Goal: Task Accomplishment & Management: Manage account settings

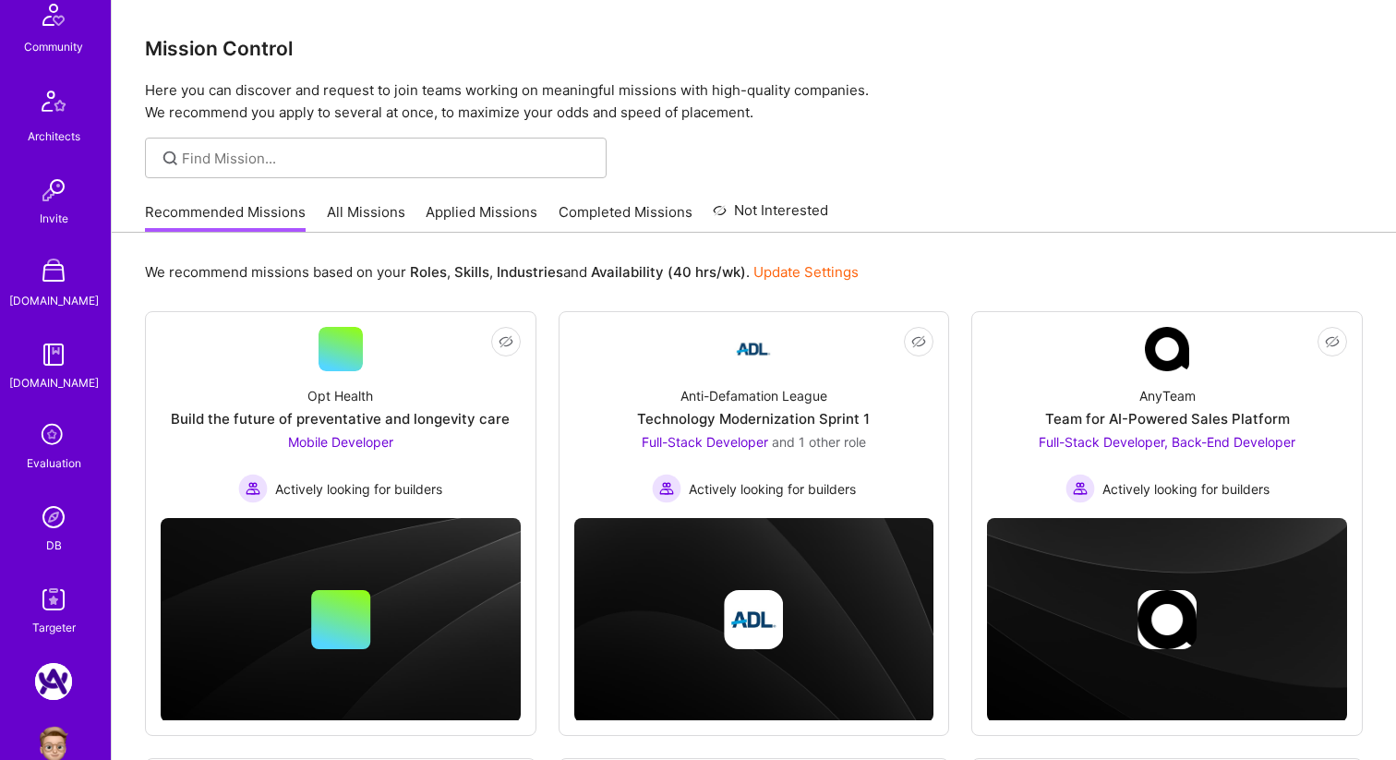
scroll to position [532, 0]
click at [54, 198] on img at bounding box center [53, 189] width 37 height 37
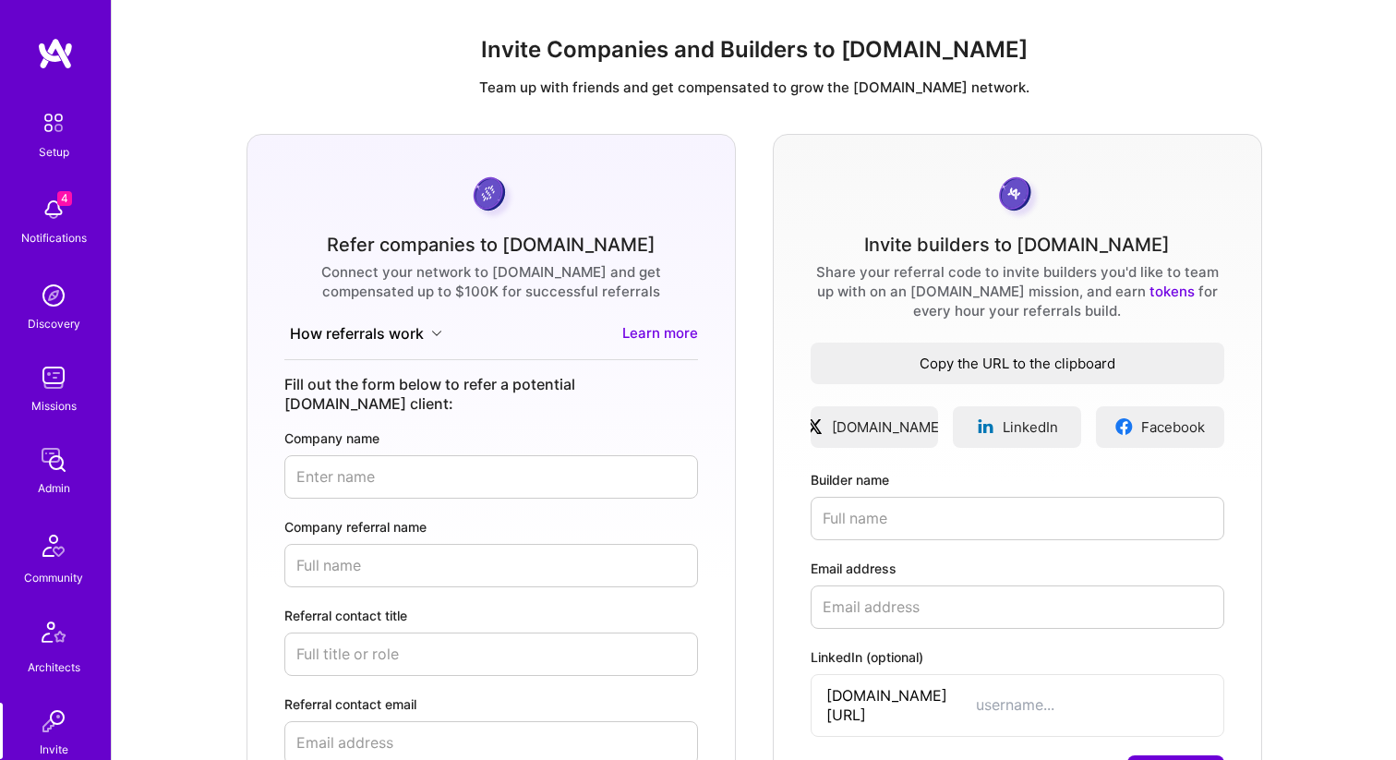
click at [907, 366] on span "Copy the URL to the clipboard" at bounding box center [1017, 363] width 414 height 19
click at [1091, 362] on span "Copy the URL to the clipboard" at bounding box center [1017, 363] width 414 height 19
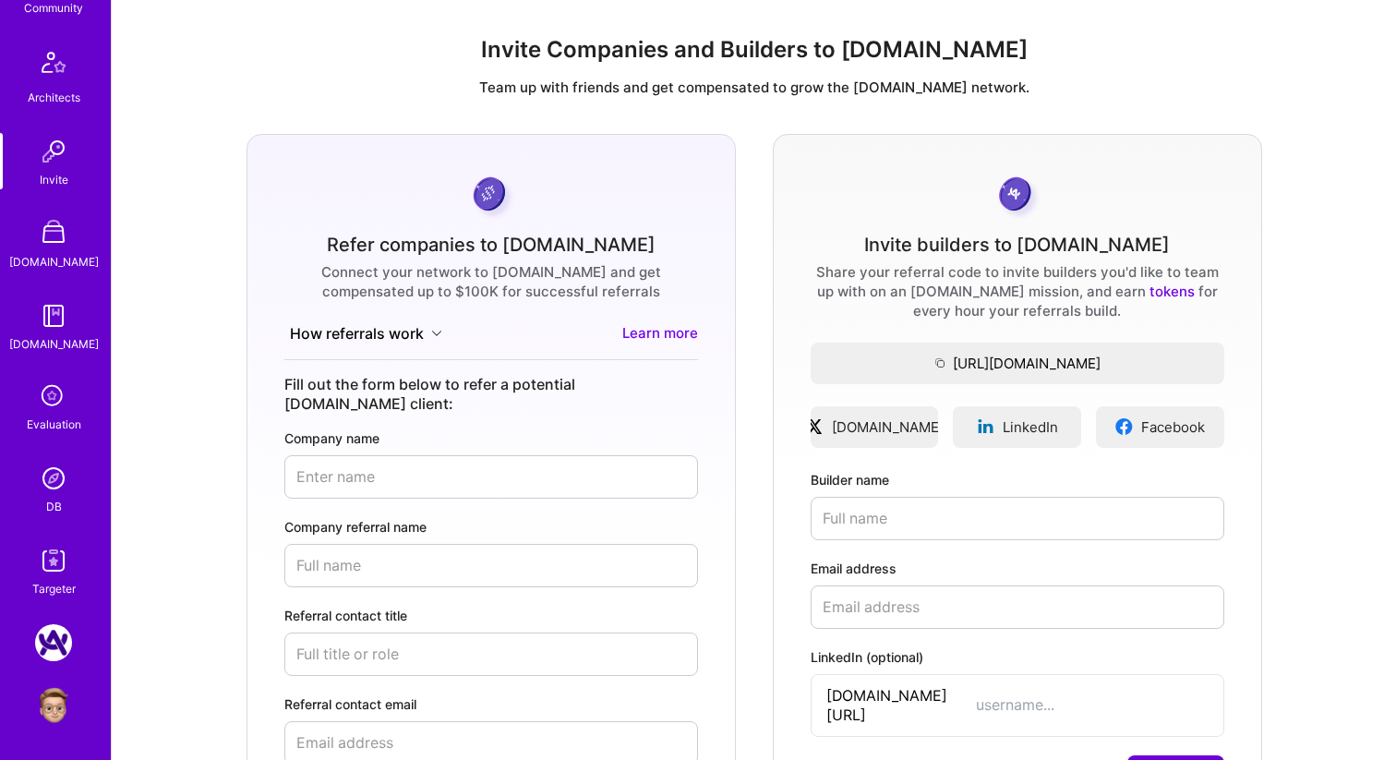
click at [52, 486] on img at bounding box center [53, 478] width 37 height 37
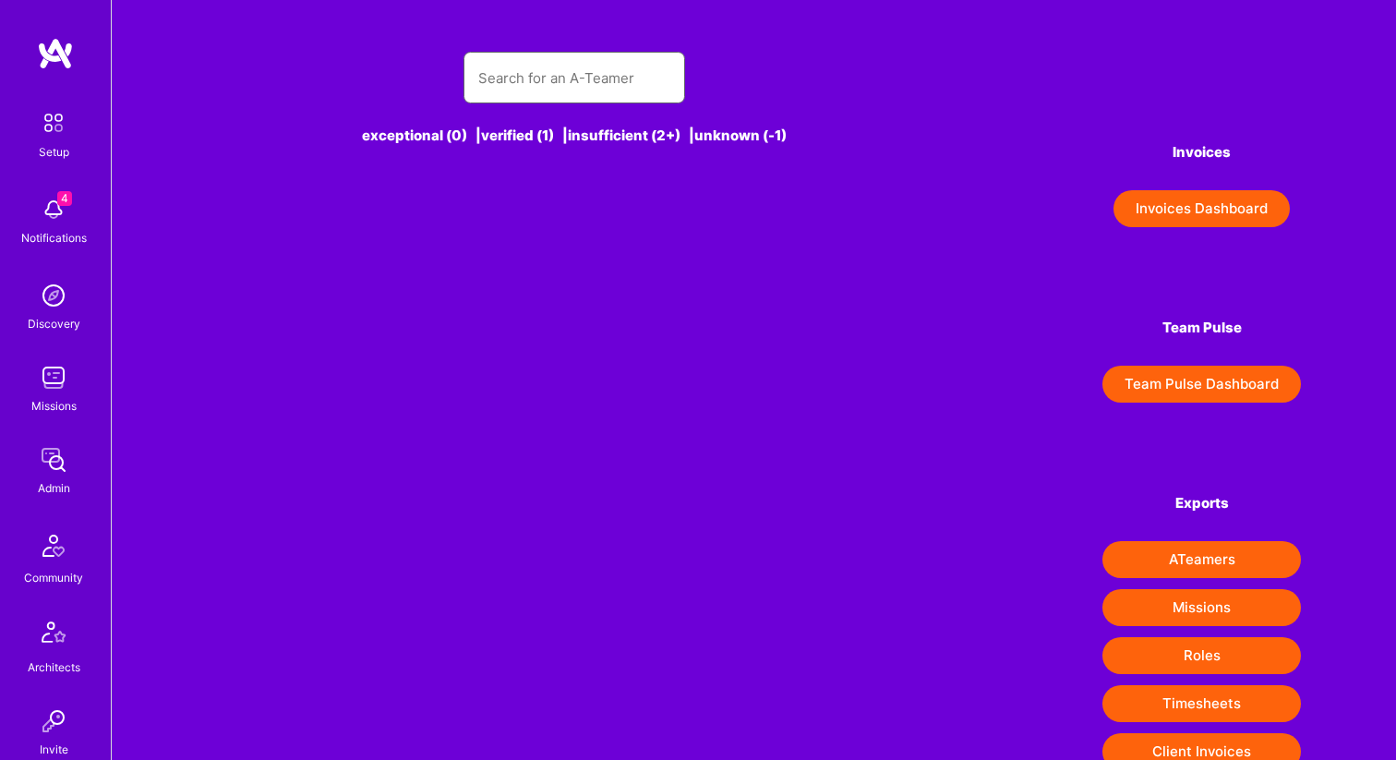
click at [590, 69] on input "text" at bounding box center [574, 77] width 192 height 47
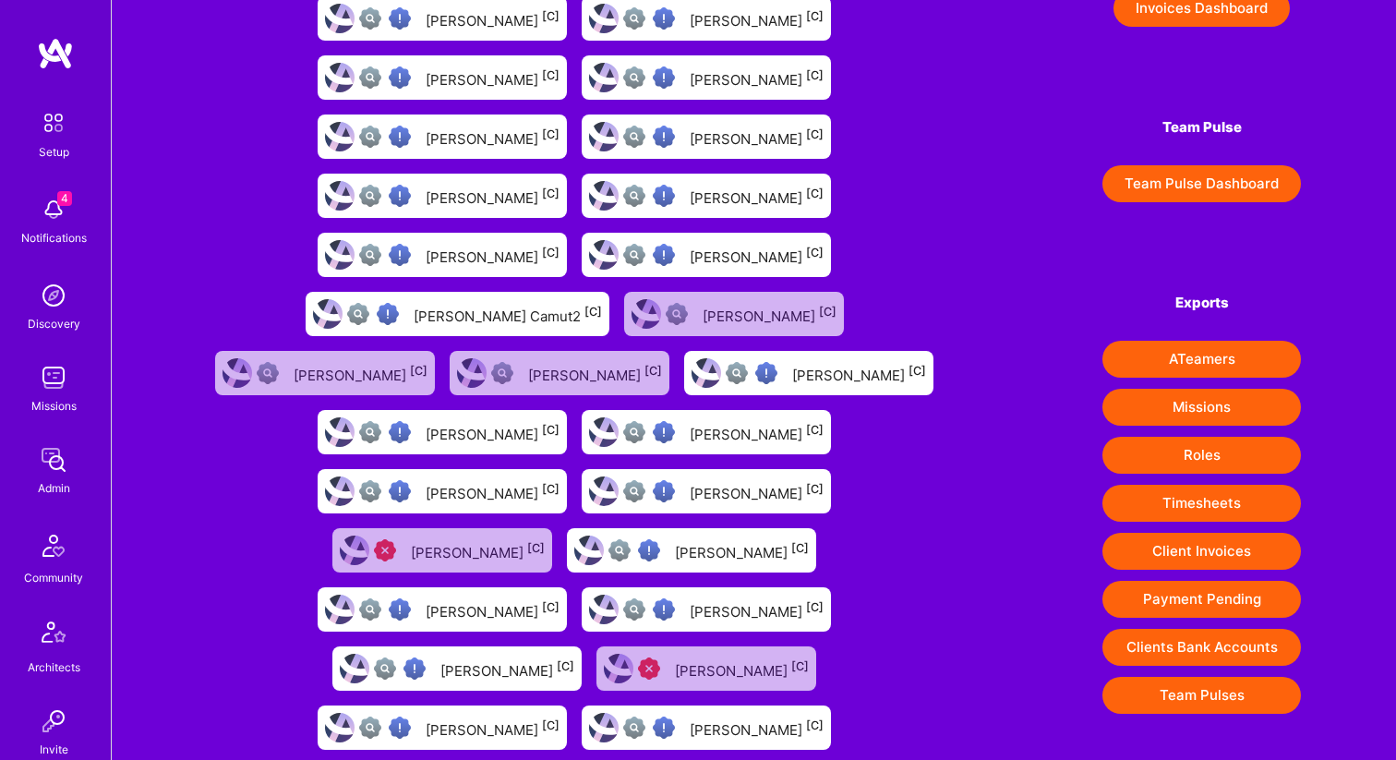
scroll to position [227, 0]
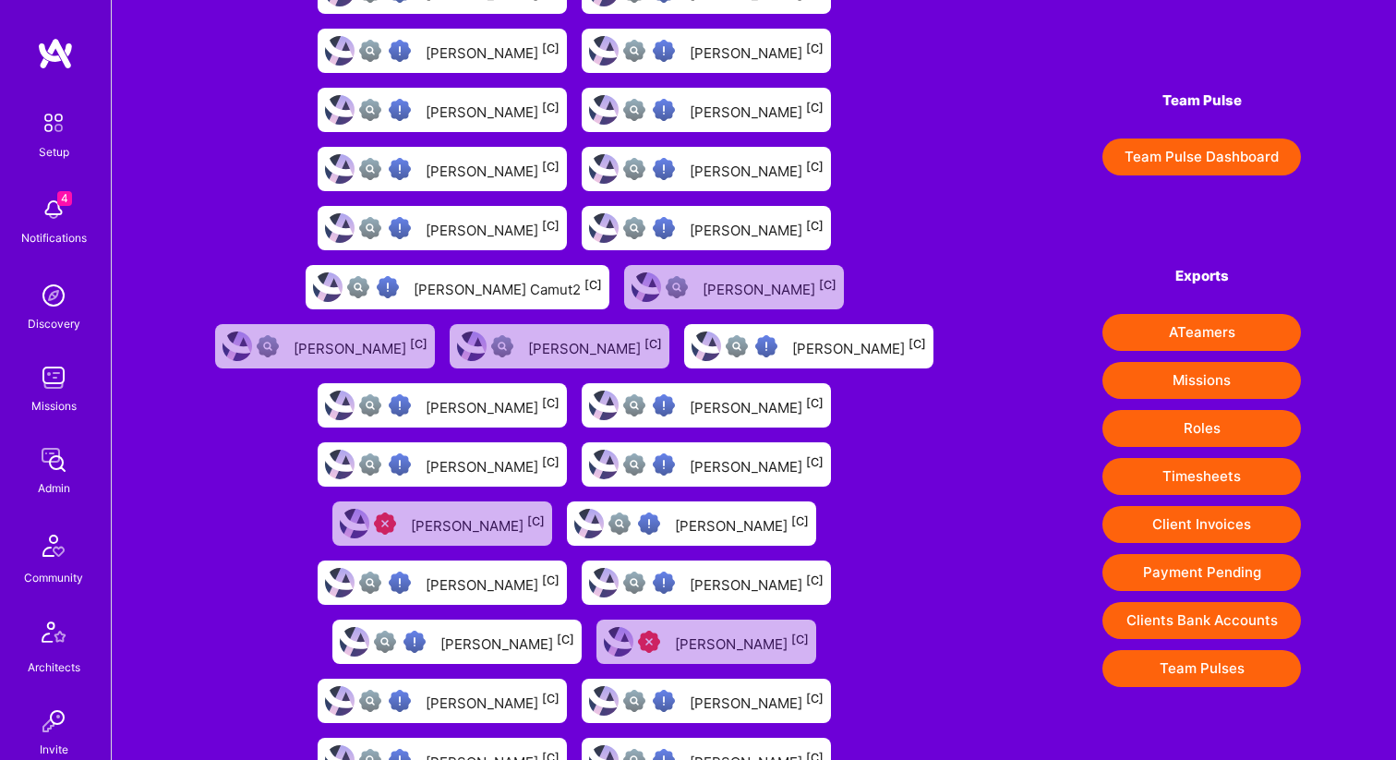
type input "jim camut"
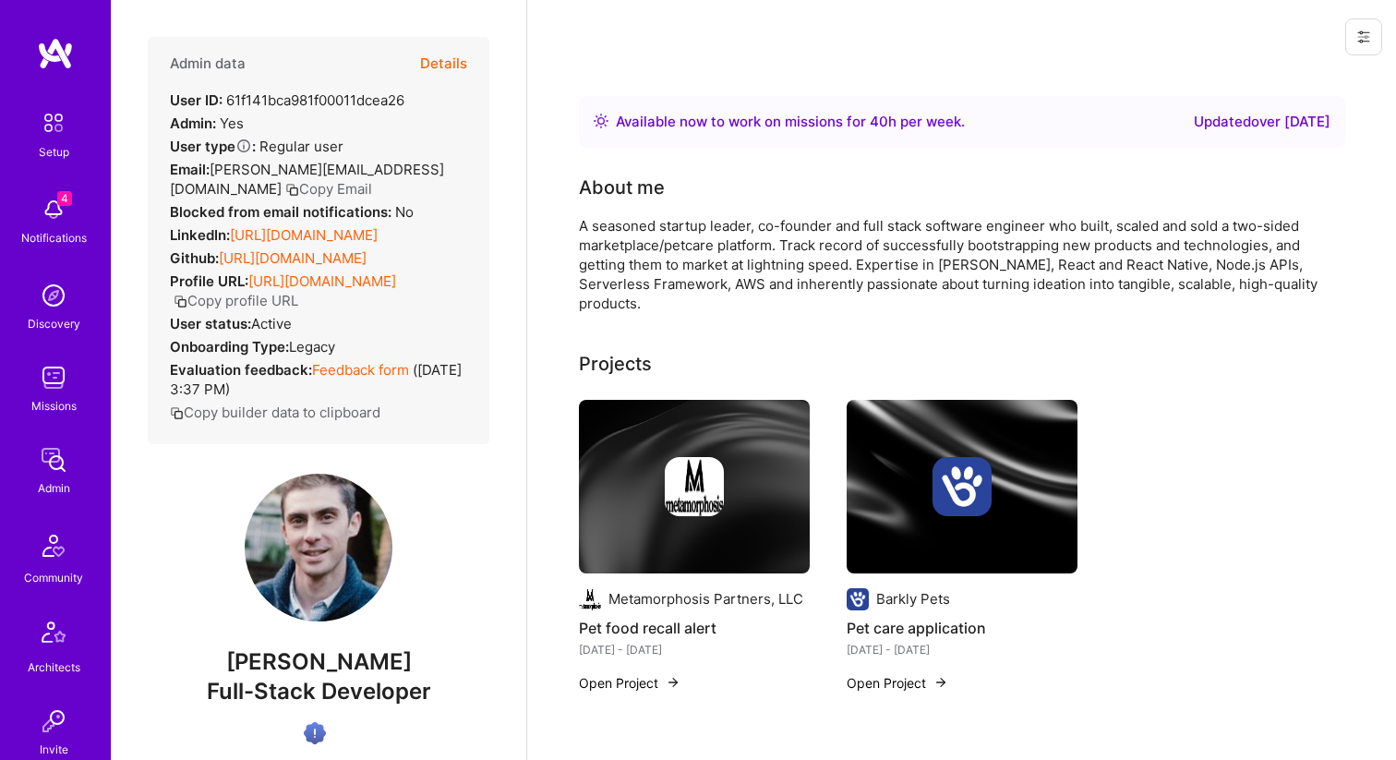
click at [450, 64] on button "Details" at bounding box center [443, 64] width 47 height 54
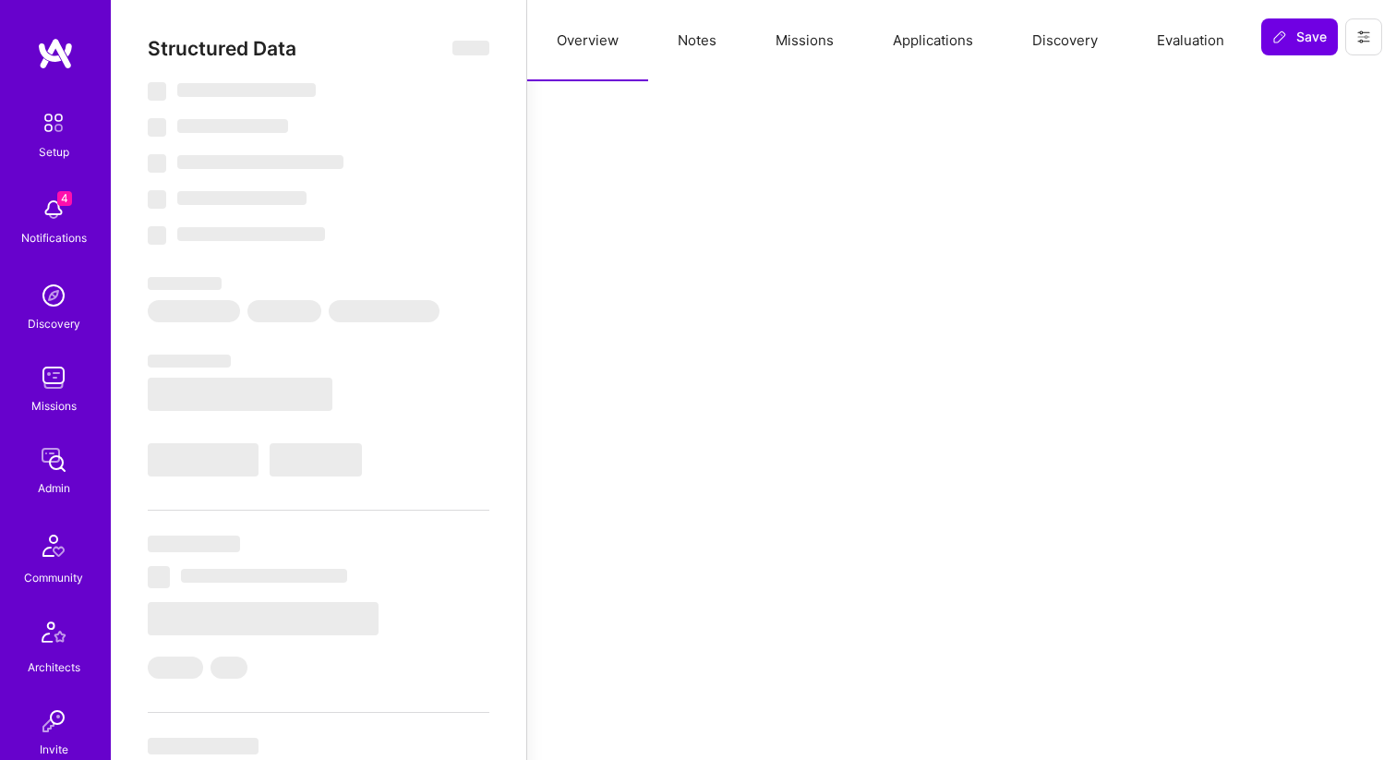
select select "Right Now"
select select "Verified"
select select "US"
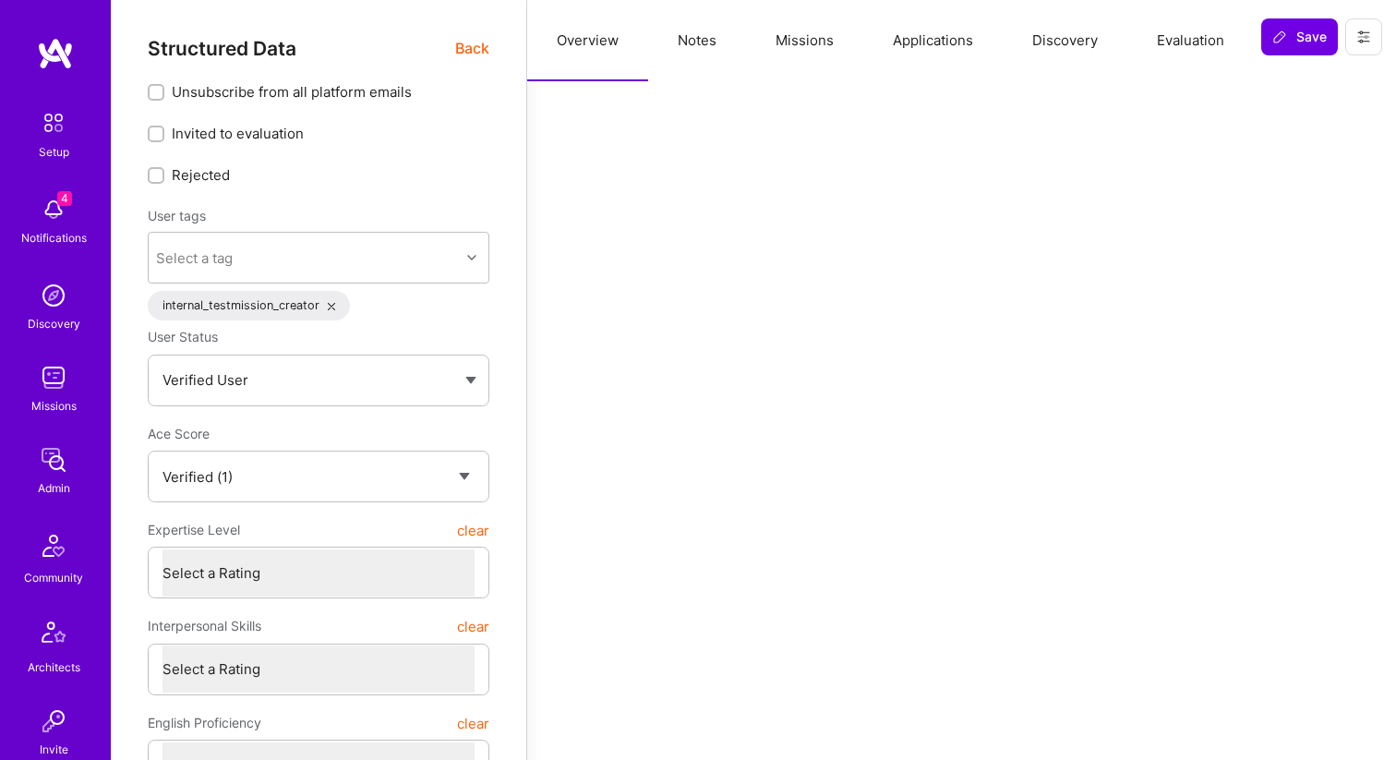
click at [715, 43] on button "Notes" at bounding box center [697, 40] width 98 height 81
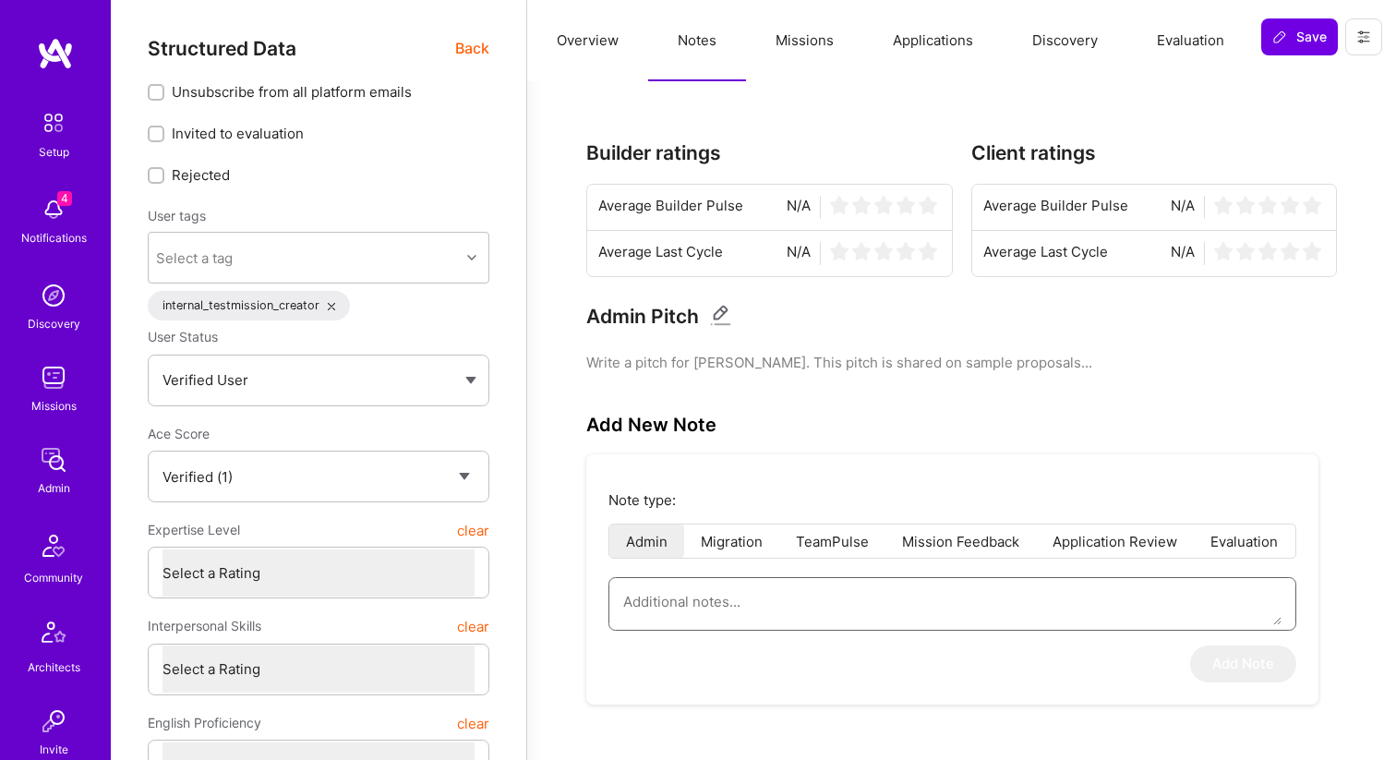
click at [717, 594] on textarea at bounding box center [952, 601] width 658 height 47
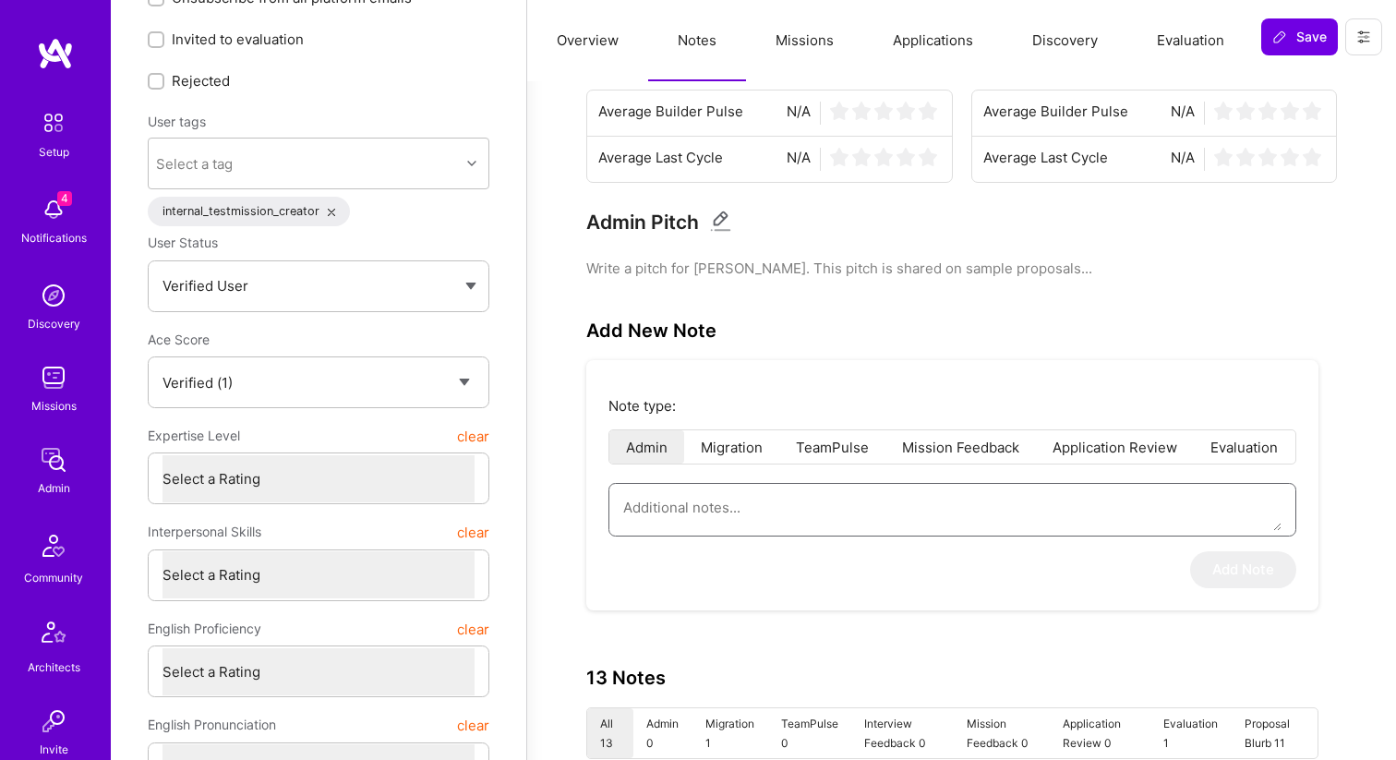
scroll to position [174, 0]
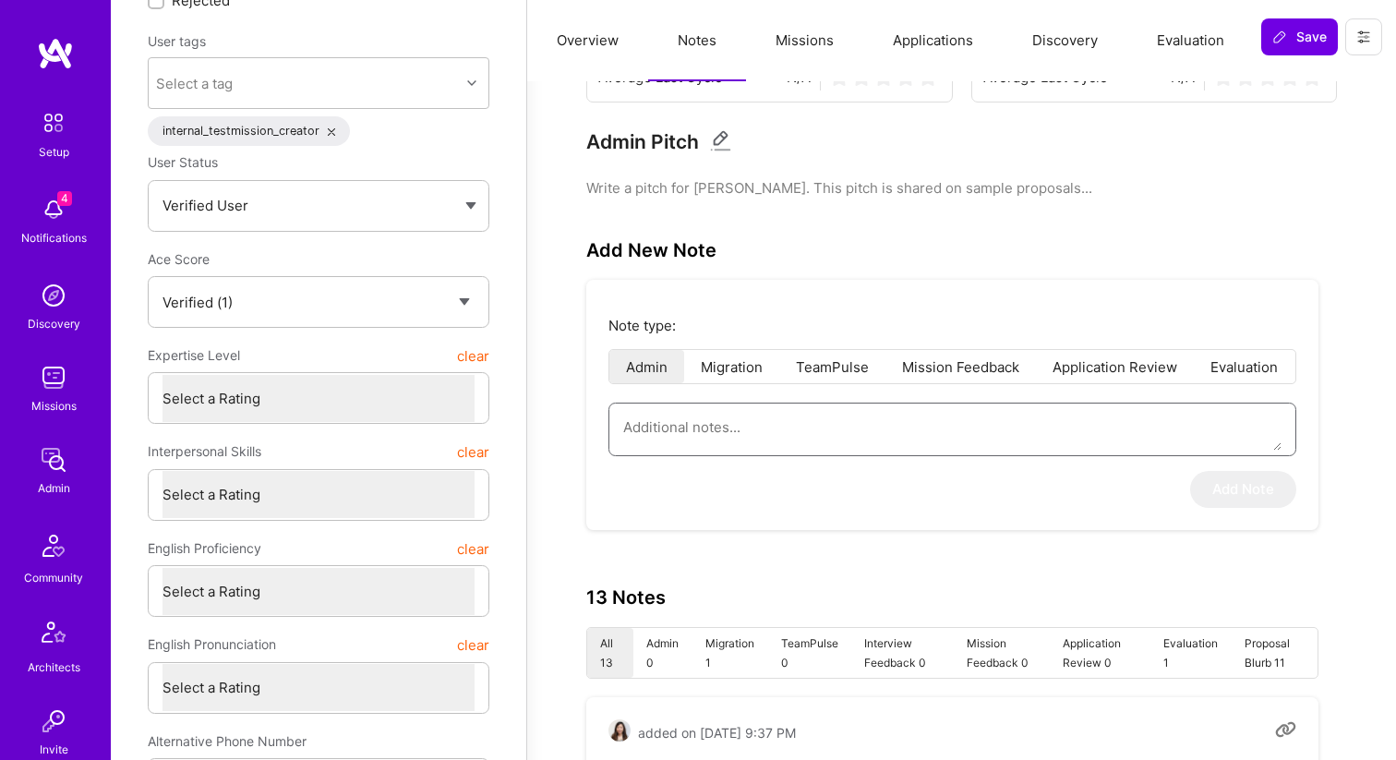
paste textarea "user has seen it all from timbucktoo to kalamazoo"
type textarea "x"
type textarea "user has seen it all from timbucktoo to kalamazoo"
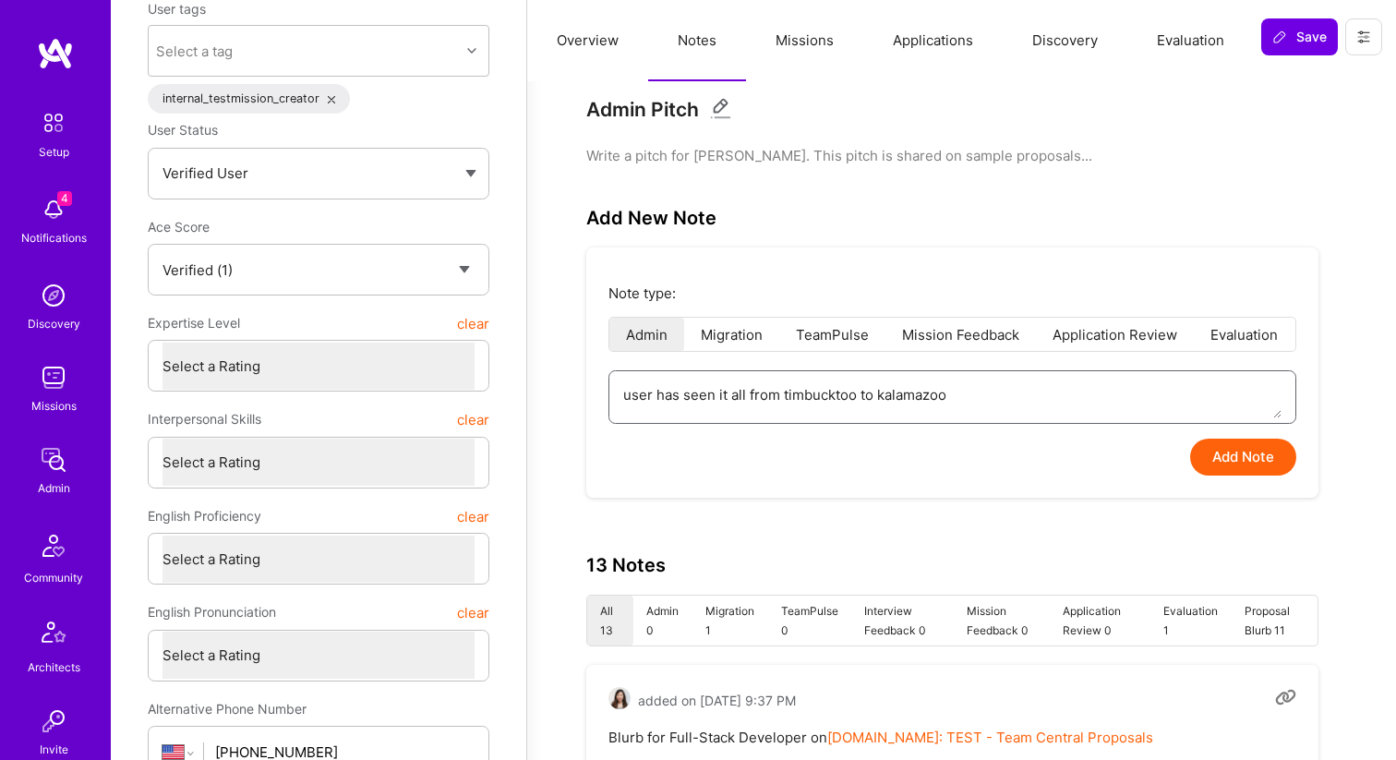
scroll to position [209, 0]
click at [848, 392] on textarea "user has seen it all from timbucktoo to kalamazoo" at bounding box center [952, 392] width 658 height 47
type textarea "x"
type textarea "user has seen it all from Timbuktu to kalamazoo"
click at [790, 388] on textarea "user has seen it all from Timbuktu to kalamazoo" at bounding box center [952, 392] width 658 height 47
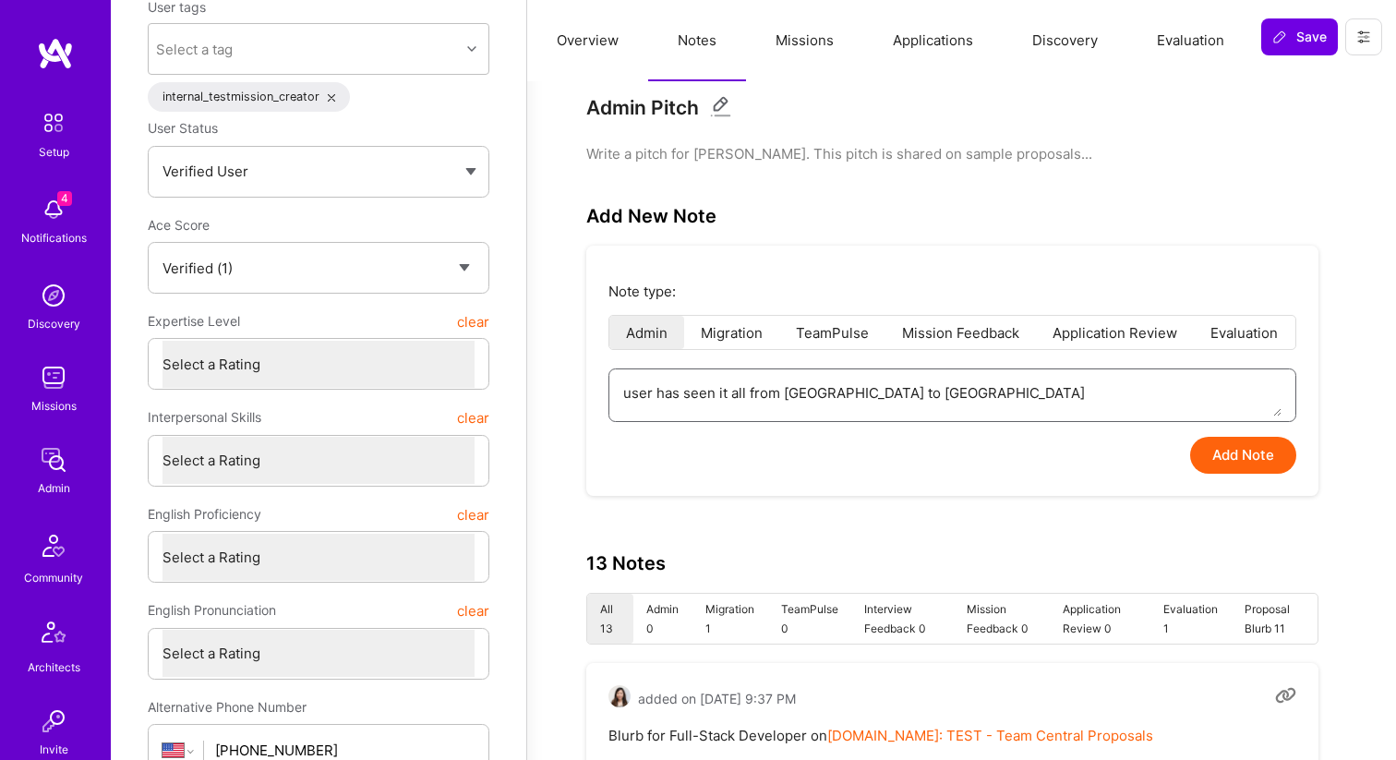
type textarea "x"
type textarea "user has seen it all from imbuktu to kalamazoo"
type textarea "x"
click at [994, 386] on textarea "user has seen it all from timbuktu to kalamazoo" at bounding box center [952, 392] width 658 height 47
type textarea "user has seen it all from timbuktu to kalamazoo"
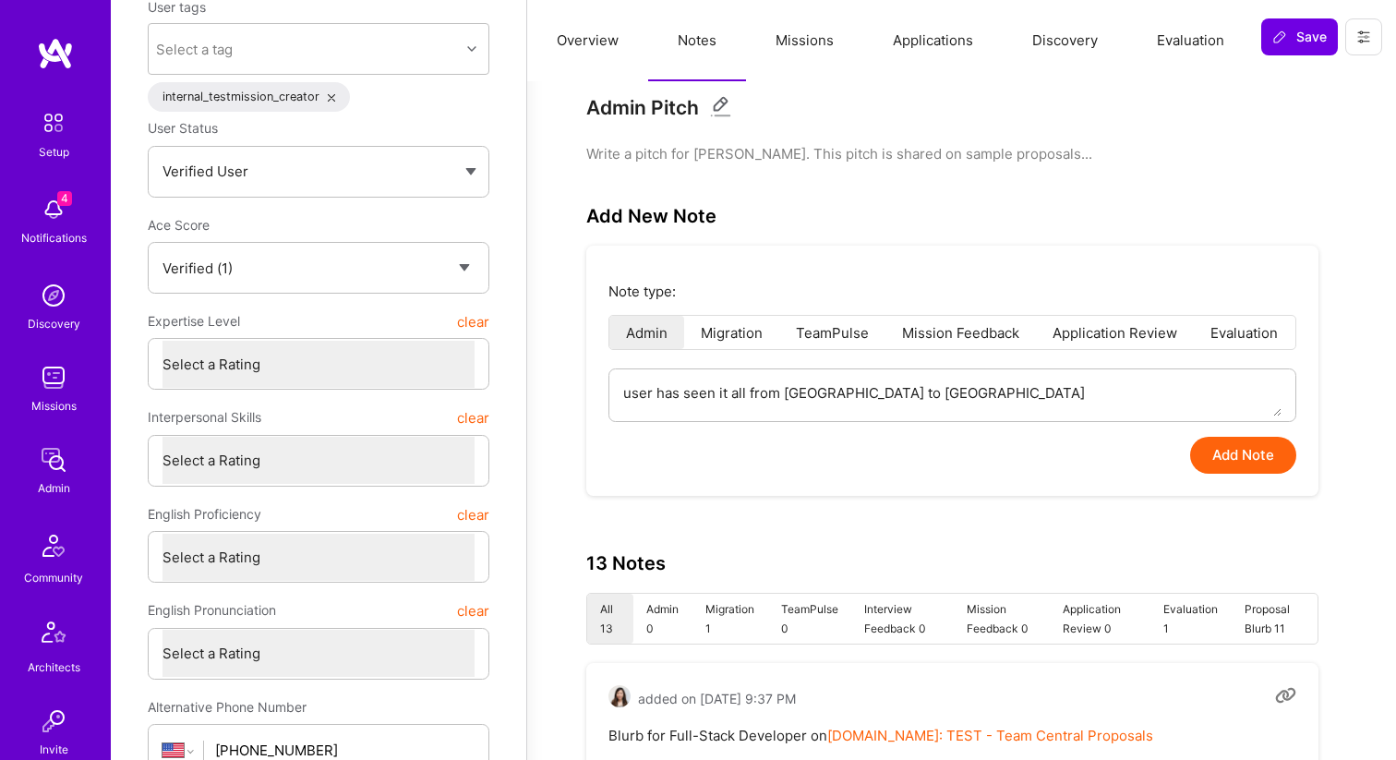
click at [1229, 466] on button "Add Note" at bounding box center [1243, 455] width 106 height 37
type textarea "x"
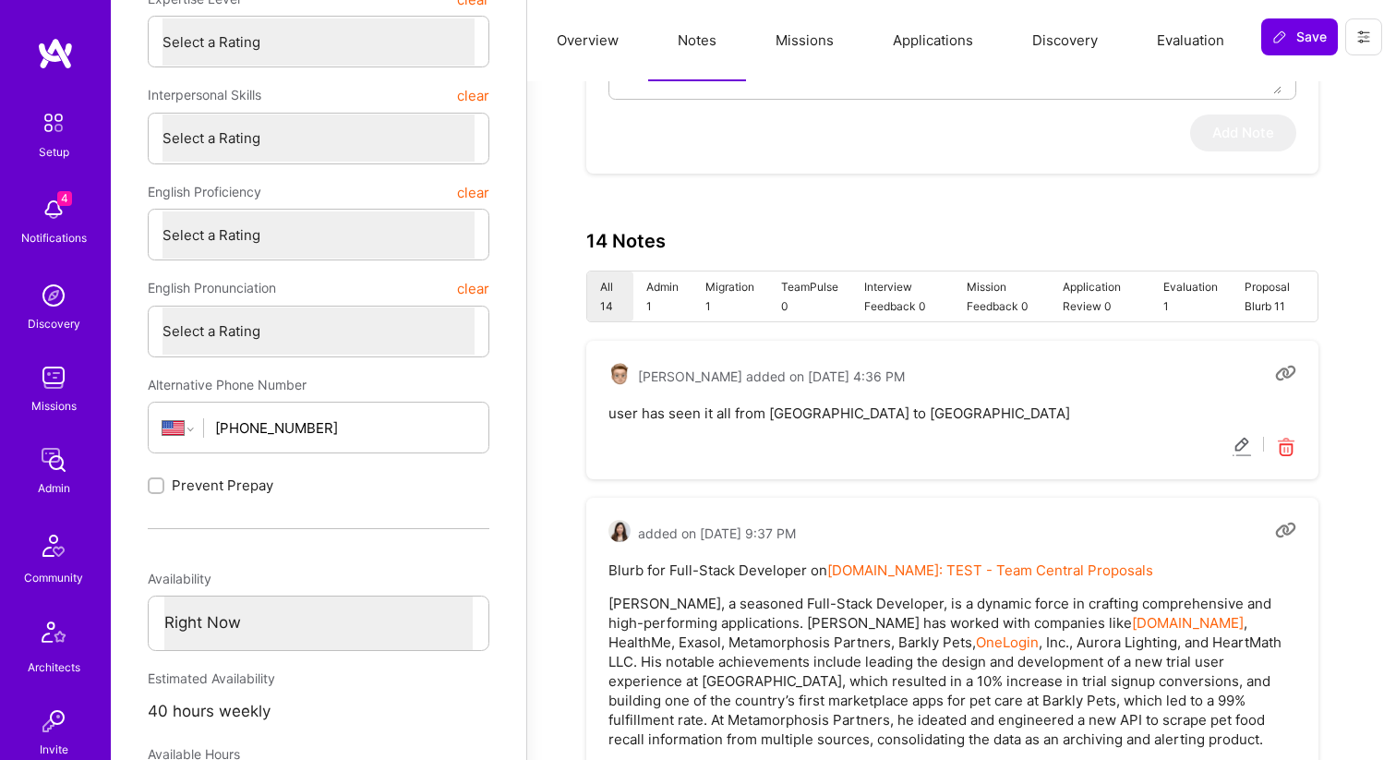
scroll to position [570, 0]
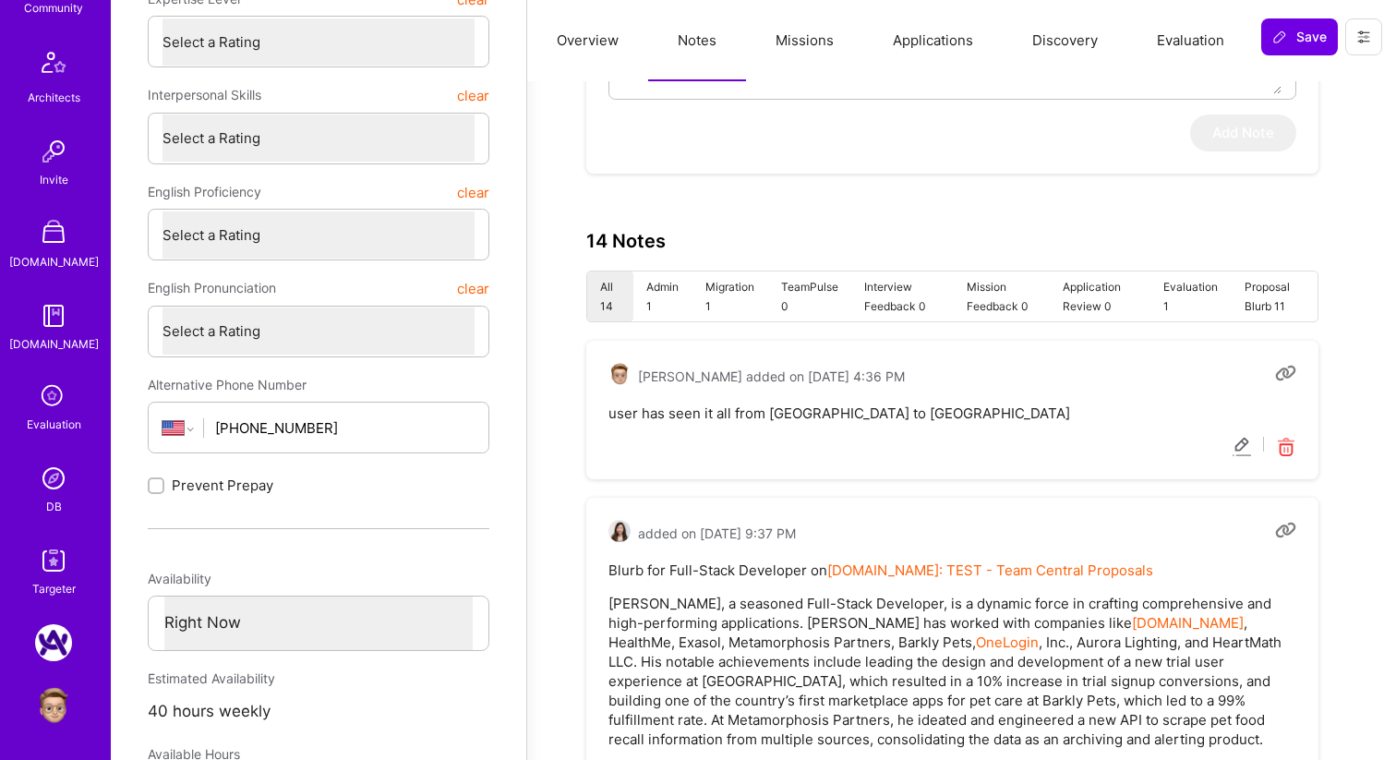
click at [57, 556] on img at bounding box center [53, 560] width 37 height 37
